Goal: Check status: Check status

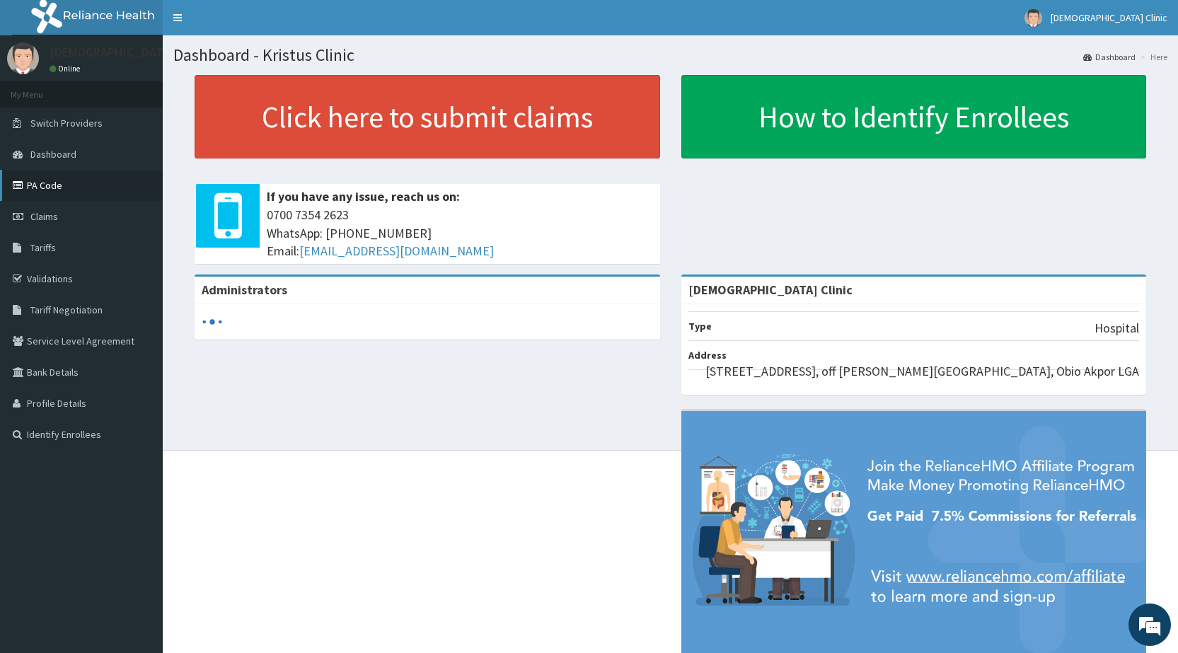
click at [33, 6] on link "PA Code" at bounding box center [81, 185] width 163 height 31
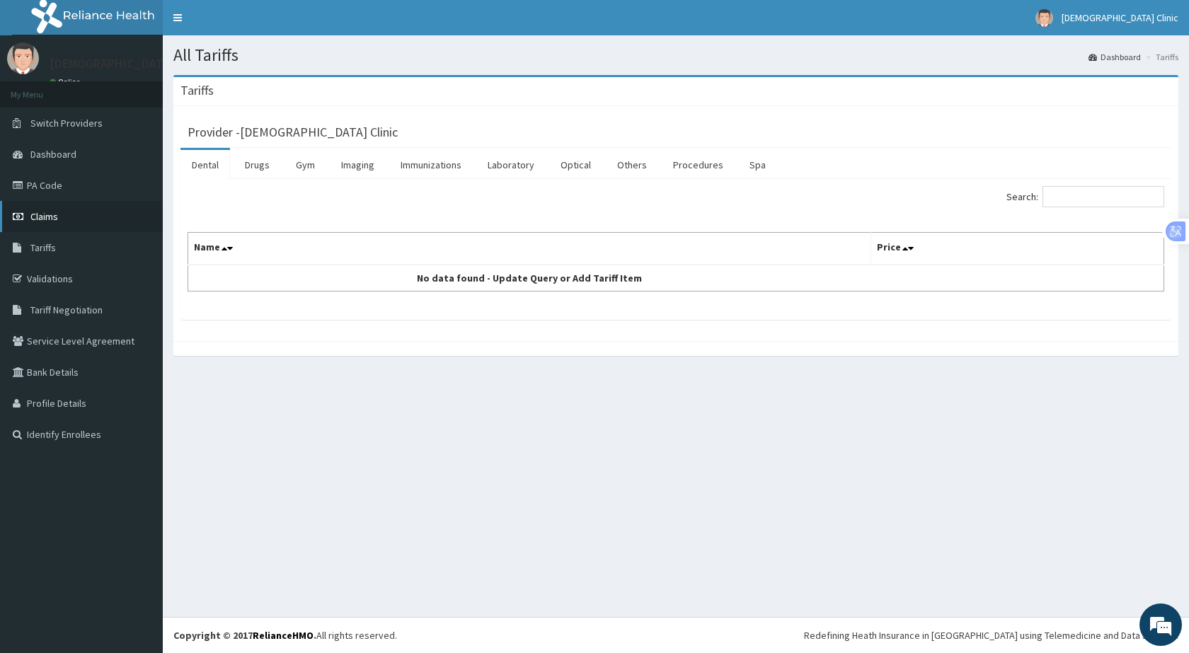
click at [11, 213] on link "Claims" at bounding box center [81, 216] width 163 height 31
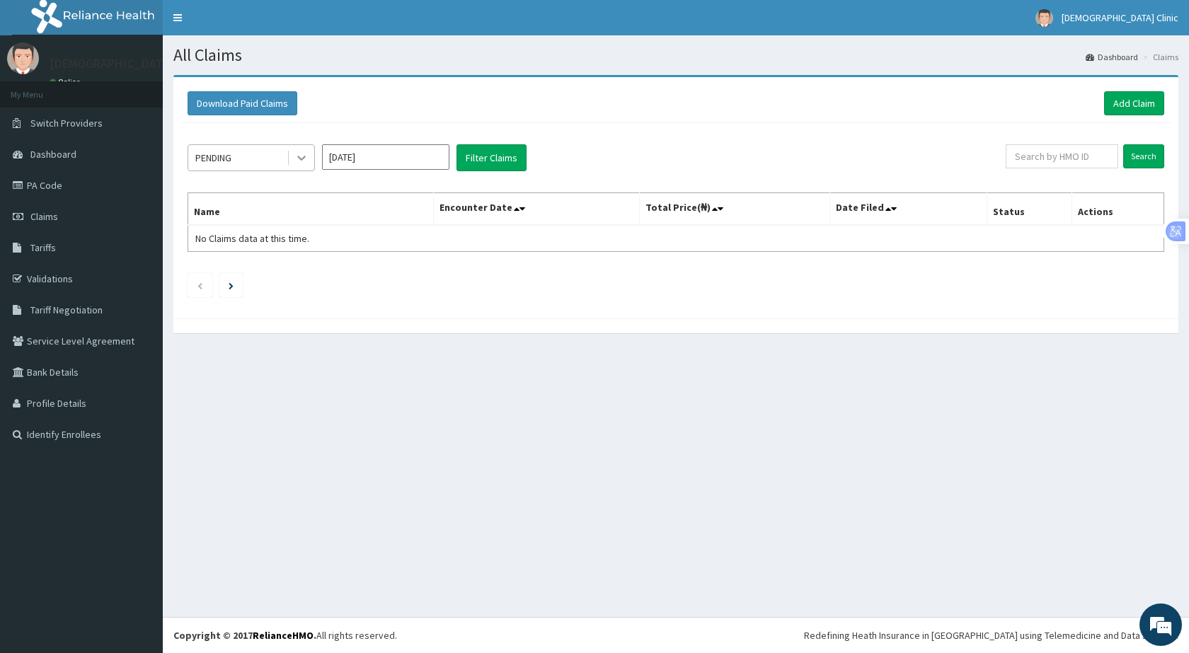
click at [304, 151] on icon at bounding box center [301, 158] width 14 height 14
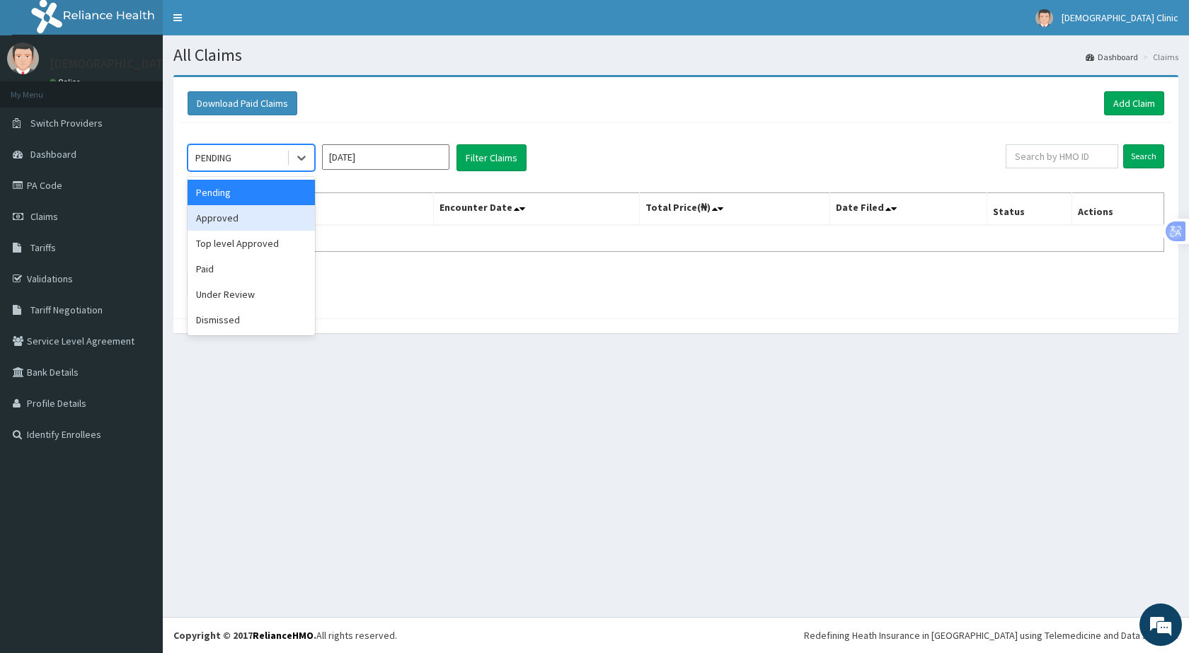
click at [263, 224] on div "Approved" at bounding box center [250, 217] width 127 height 25
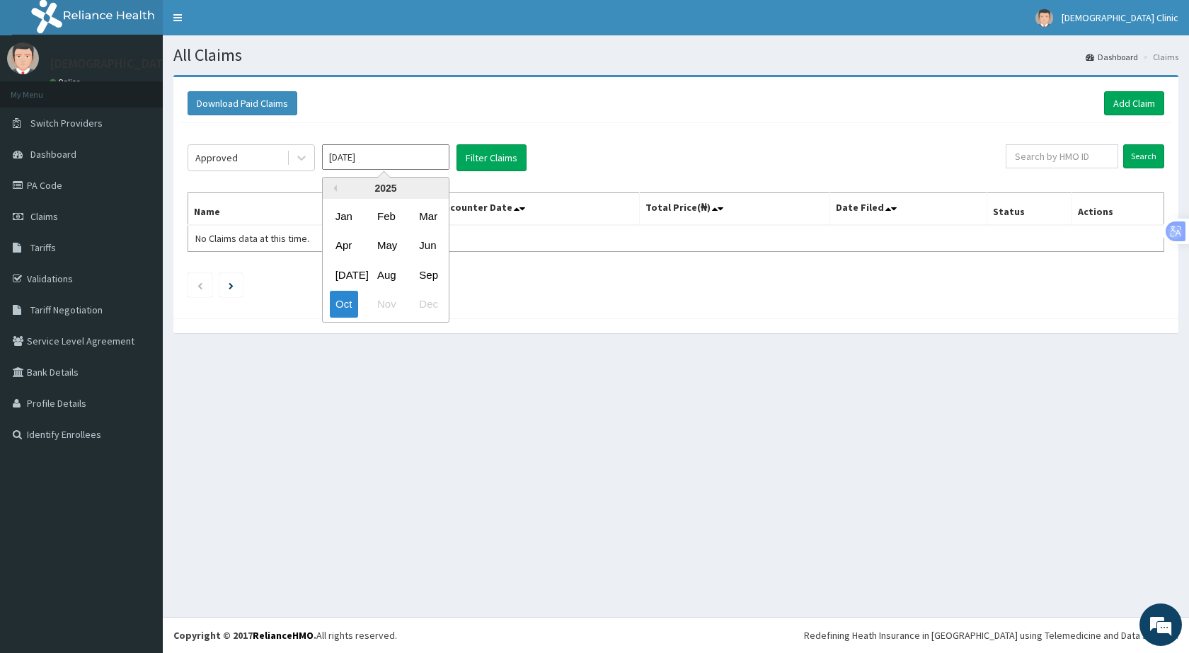
click at [399, 156] on input "Oct 2025" at bounding box center [385, 156] width 127 height 25
click at [425, 273] on div "Sep" at bounding box center [427, 275] width 28 height 26
type input "Sep 2025"
click at [486, 157] on button "Filter Claims" at bounding box center [491, 157] width 70 height 27
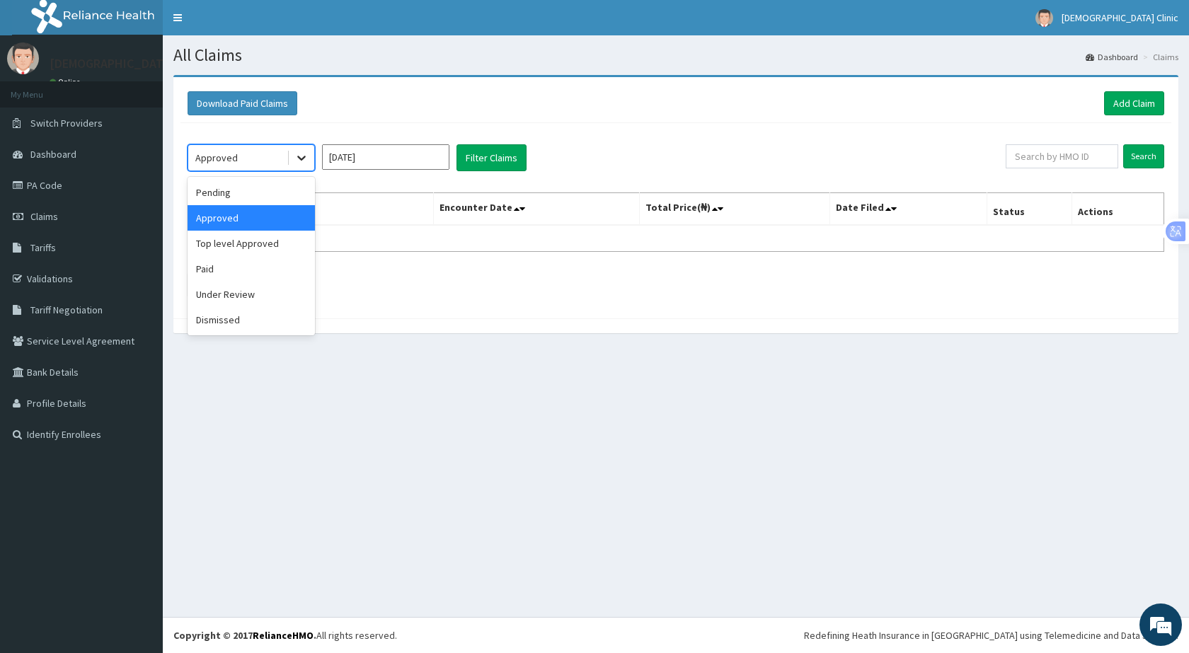
click at [306, 146] on div at bounding box center [301, 157] width 25 height 25
click at [212, 262] on div "Paid" at bounding box center [250, 268] width 127 height 25
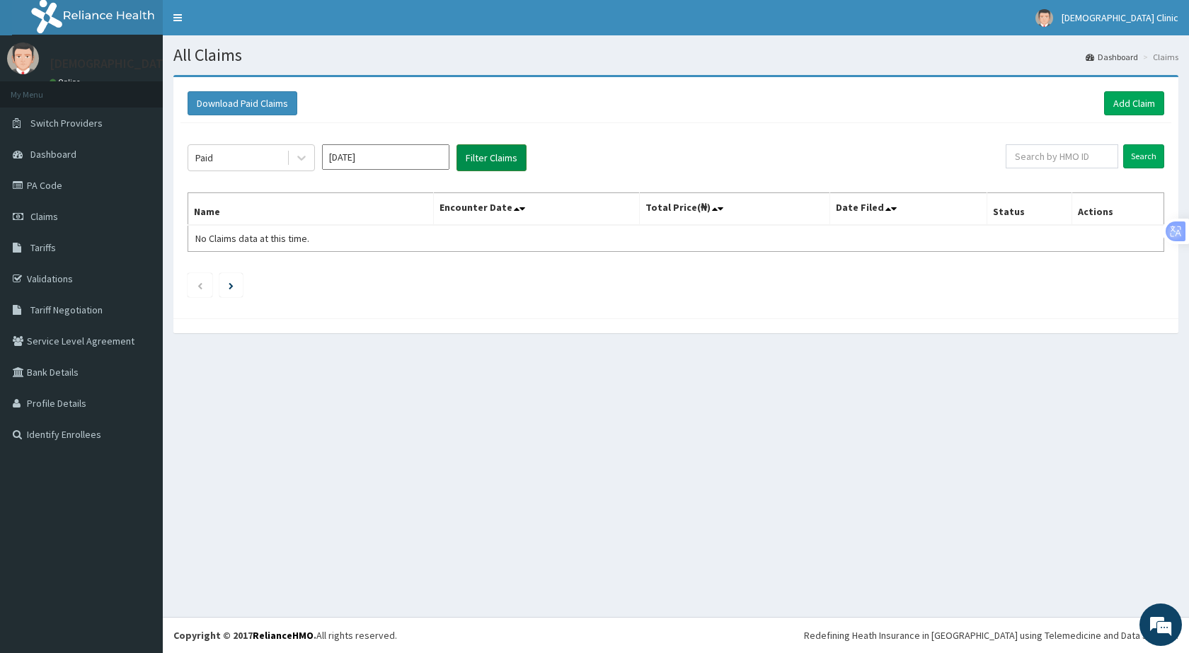
click at [510, 149] on button "Filter Claims" at bounding box center [491, 157] width 70 height 27
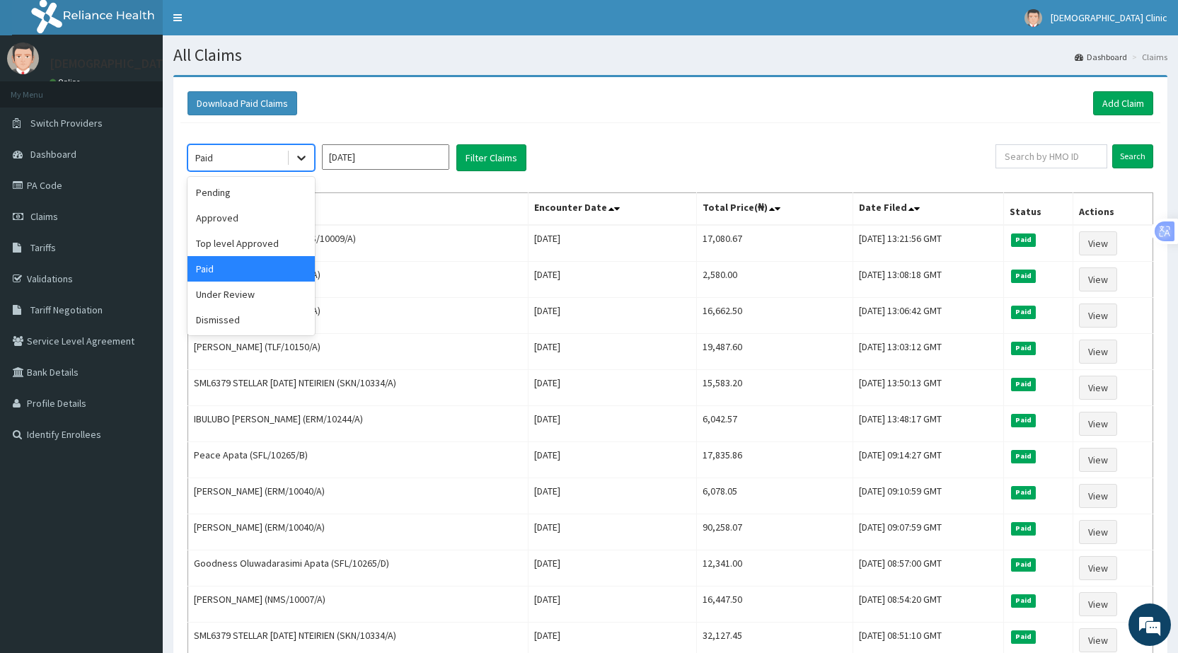
click at [299, 160] on icon at bounding box center [301, 158] width 14 height 14
click at [241, 289] on div "Under Review" at bounding box center [250, 294] width 127 height 25
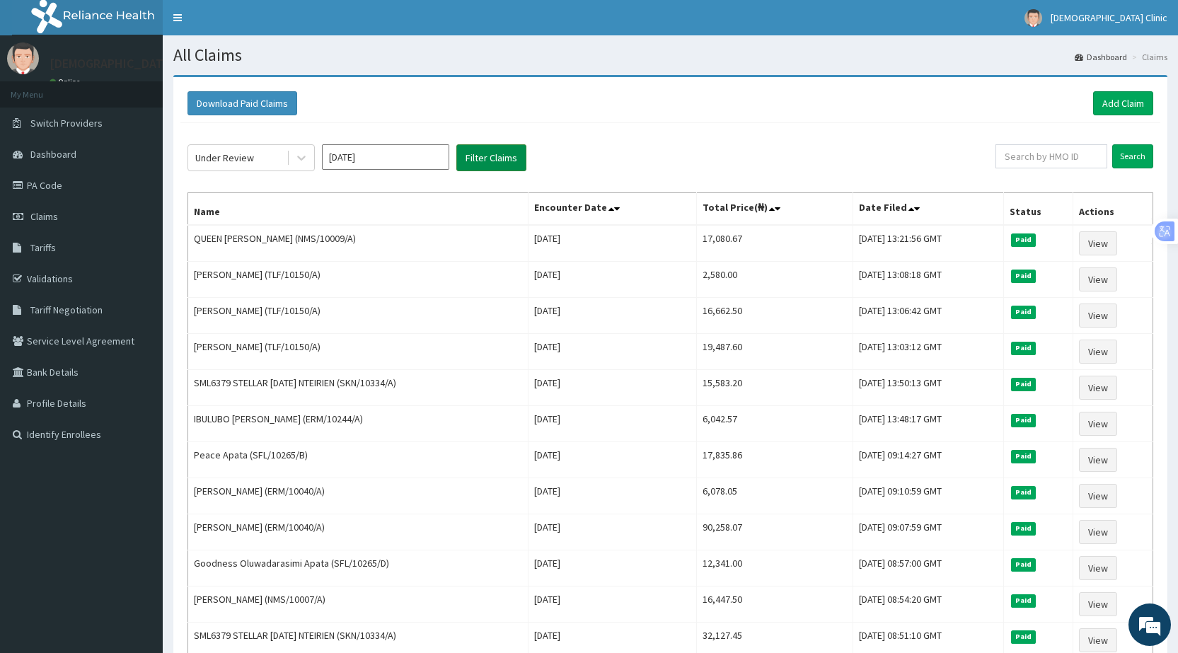
click at [480, 150] on button "Filter Claims" at bounding box center [491, 157] width 70 height 27
